Goal: Transaction & Acquisition: Purchase product/service

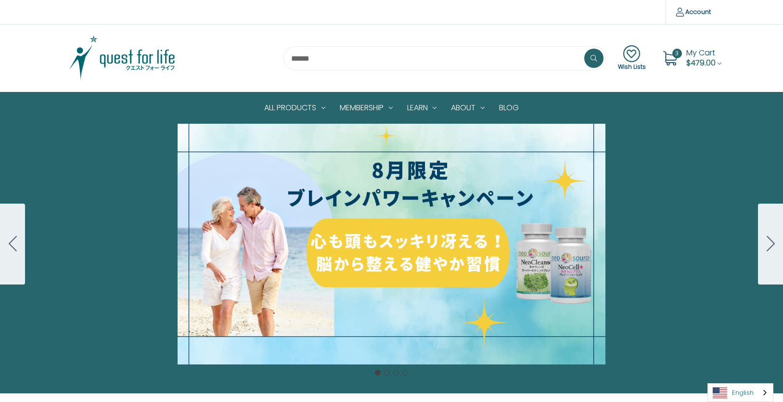
click at [739, 386] on link "English" at bounding box center [740, 392] width 65 height 18
click at [728, 365] on ul "日本語" at bounding box center [740, 374] width 66 height 19
click at [737, 375] on link "日本語" at bounding box center [733, 374] width 50 height 18
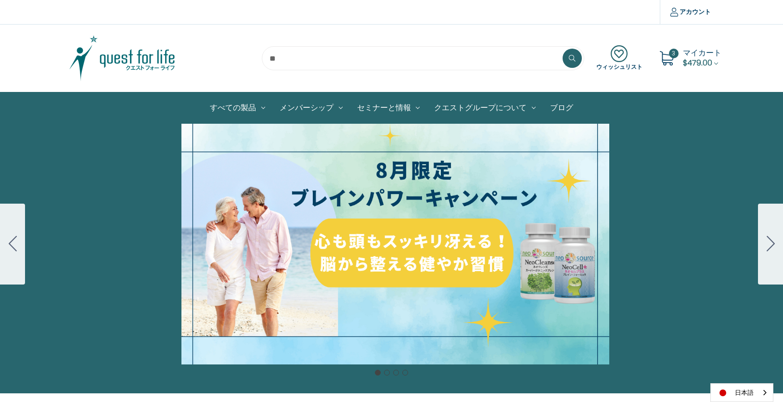
click at [696, 51] on span "マイカート" at bounding box center [702, 52] width 38 height 11
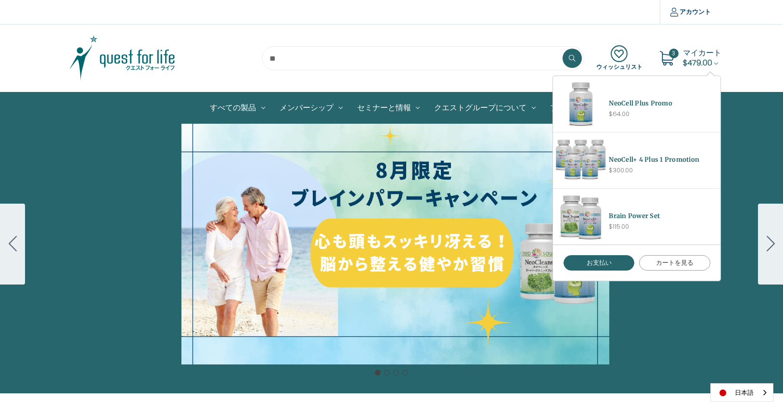
click at [657, 261] on link "カートを見る" at bounding box center [674, 262] width 71 height 15
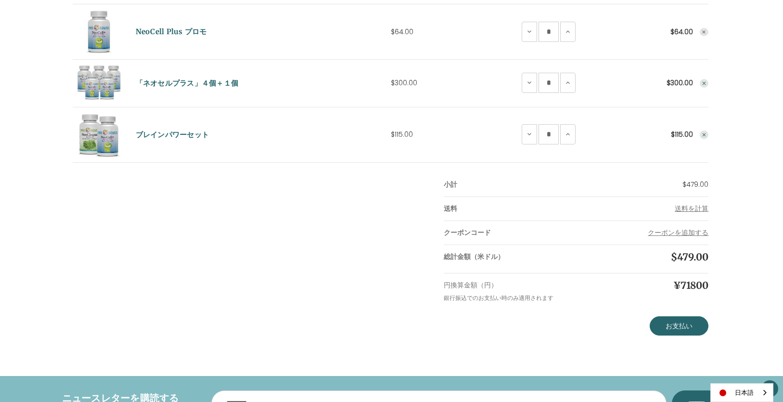
scroll to position [192, 0]
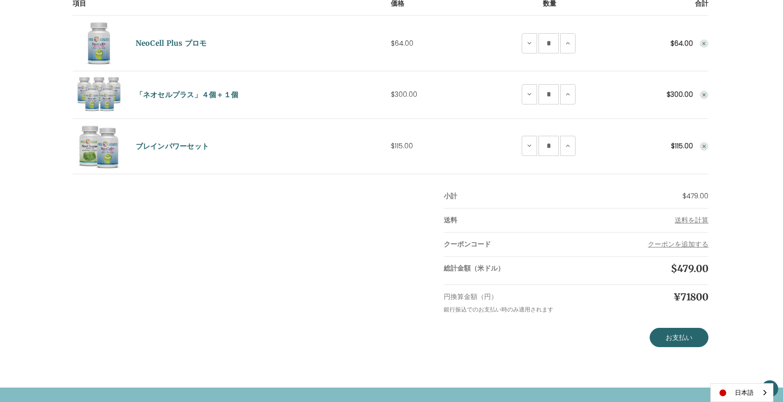
click at [101, 237] on div "カートの中身（3点） 項目 価格 数量 合計 NeoCell Plus プロモ 価格 $64.00 数量 NeoCell Plus Promoの数量減少につい…" at bounding box center [391, 147] width 648 height 399
drag, startPoint x: 713, startPoint y: 296, endPoint x: 665, endPoint y: 297, distance: 48.1
click at [665, 297] on div "カートの中身（3点） 項目 価格 数量 合計 NeoCell Plus プロモ 価格 $64.00 数量 NeoCell Plus Promoの数量減少につい…" at bounding box center [391, 147] width 648 height 399
click at [636, 303] on div "¥71800" at bounding box center [642, 297] width 132 height 28
click at [743, 395] on link "日本語" at bounding box center [741, 392] width 62 height 18
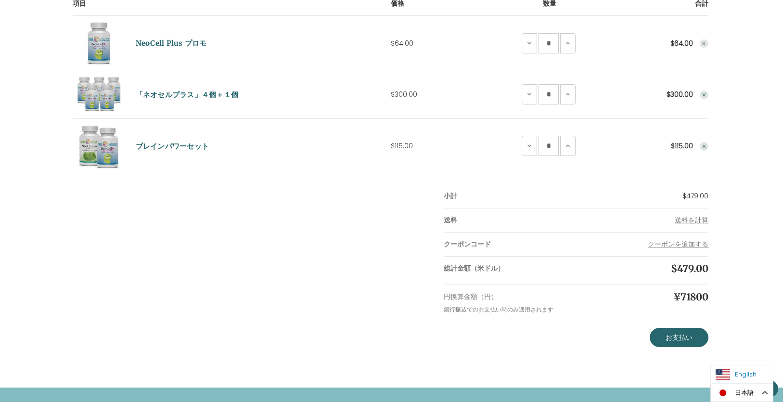
click at [744, 378] on link "English" at bounding box center [736, 374] width 53 height 18
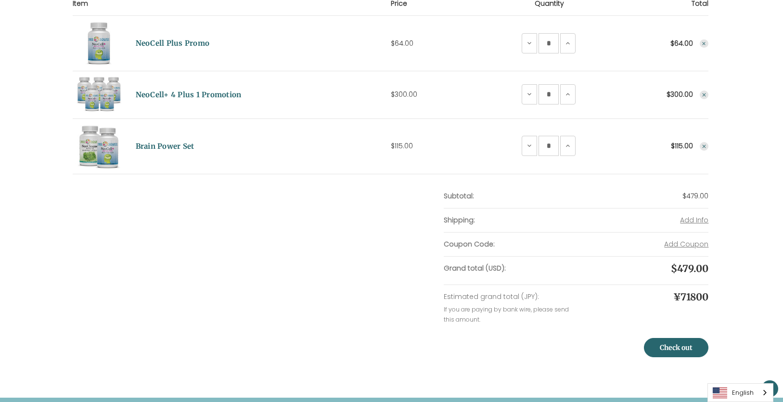
scroll to position [192, 0]
click at [746, 394] on link "English" at bounding box center [740, 392] width 65 height 18
click at [746, 375] on link "日本語" at bounding box center [733, 374] width 50 height 18
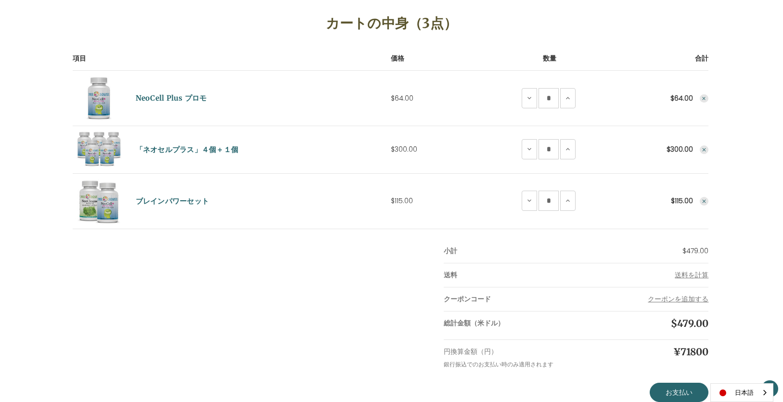
scroll to position [160, 0]
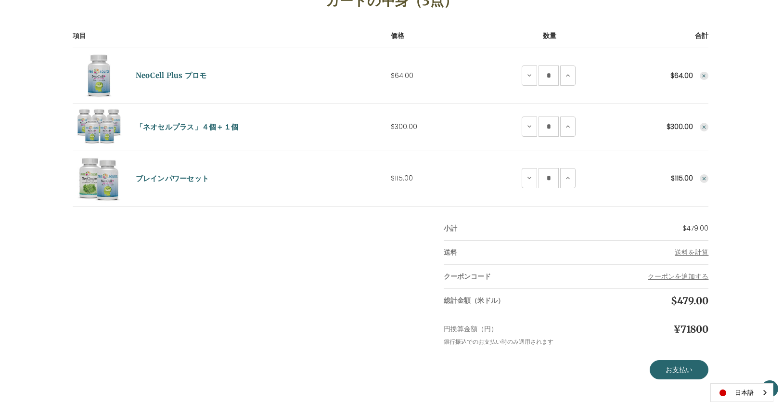
click at [447, 67] on td "価格 $64.00" at bounding box center [444, 75] width 106 height 55
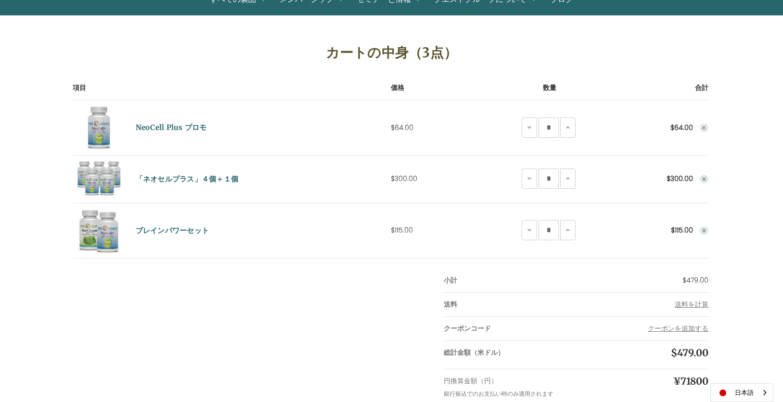
scroll to position [0, 0]
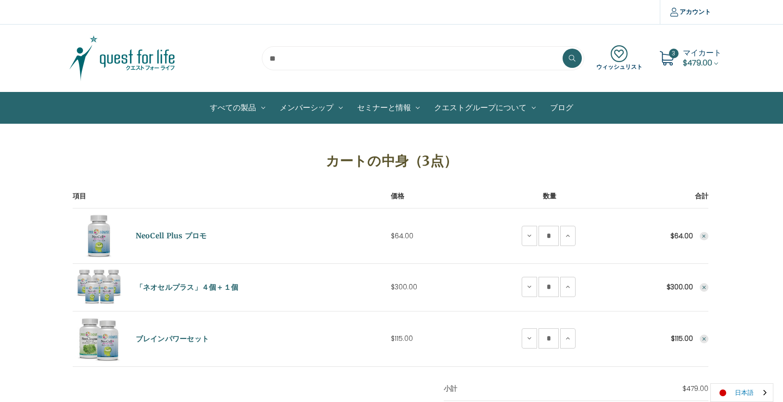
click at [749, 390] on link "日本語" at bounding box center [741, 392] width 62 height 18
click at [746, 367] on link "English" at bounding box center [736, 374] width 53 height 18
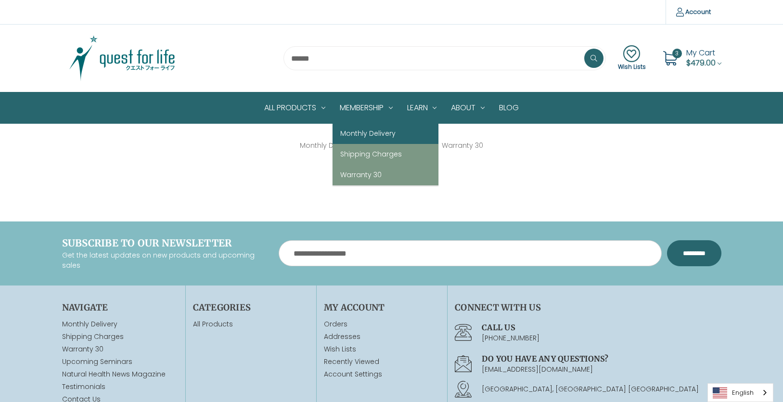
click at [364, 126] on link "Monthly Delivery" at bounding box center [385, 133] width 106 height 21
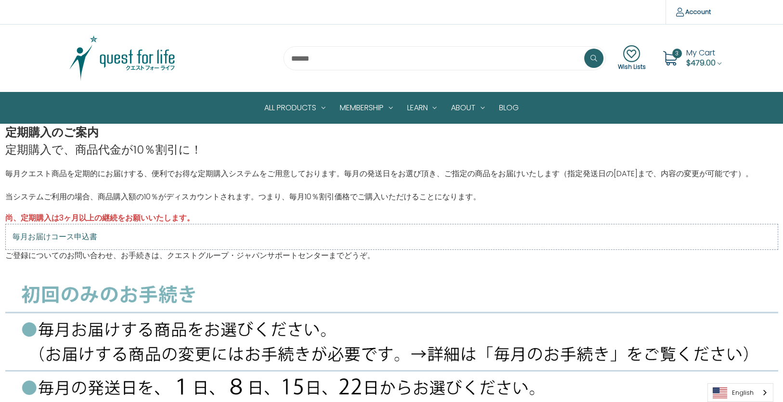
click at [144, 51] on img at bounding box center [122, 58] width 120 height 48
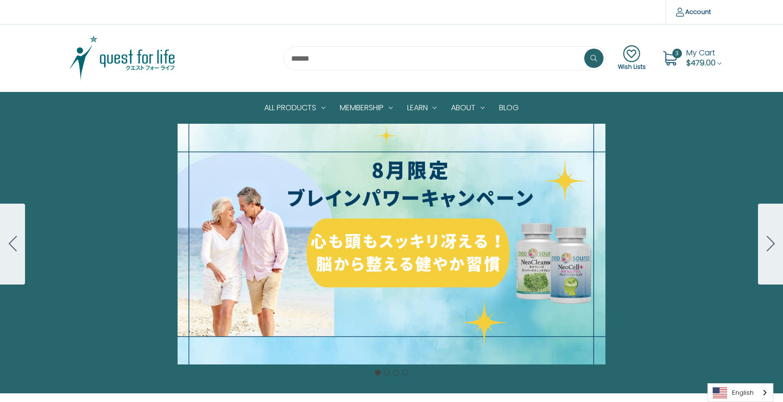
click at [150, 58] on img at bounding box center [122, 58] width 120 height 48
click at [128, 60] on img at bounding box center [122, 58] width 120 height 48
